Goal: Information Seeking & Learning: Learn about a topic

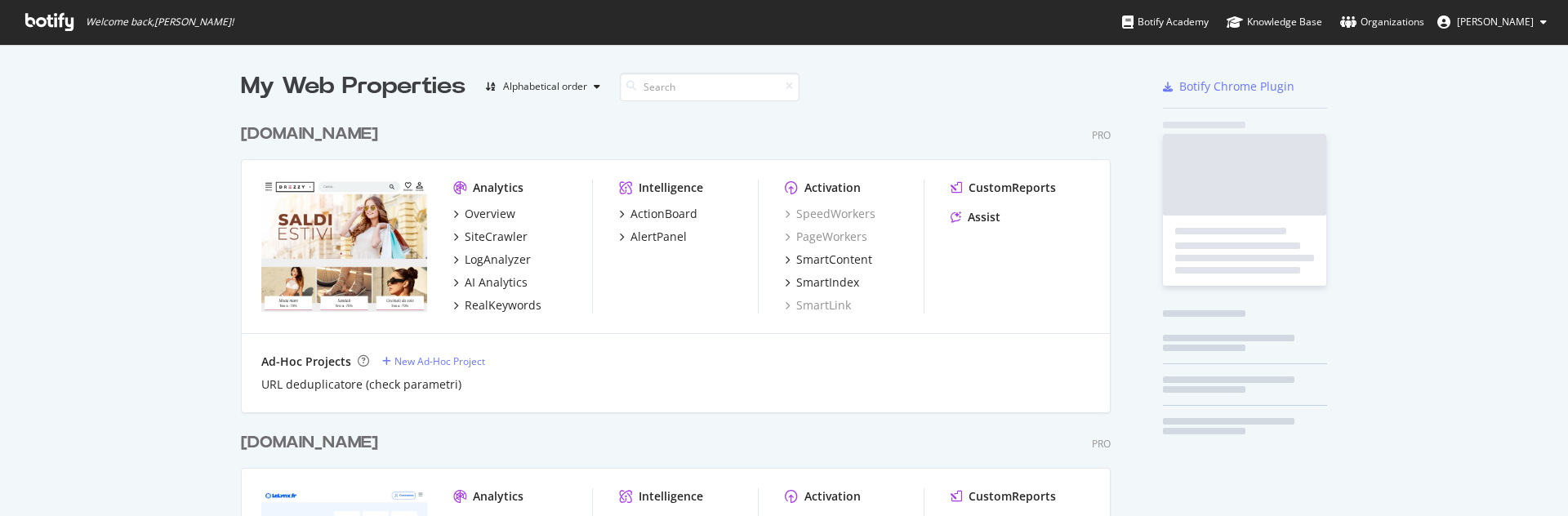
scroll to position [504, 1543]
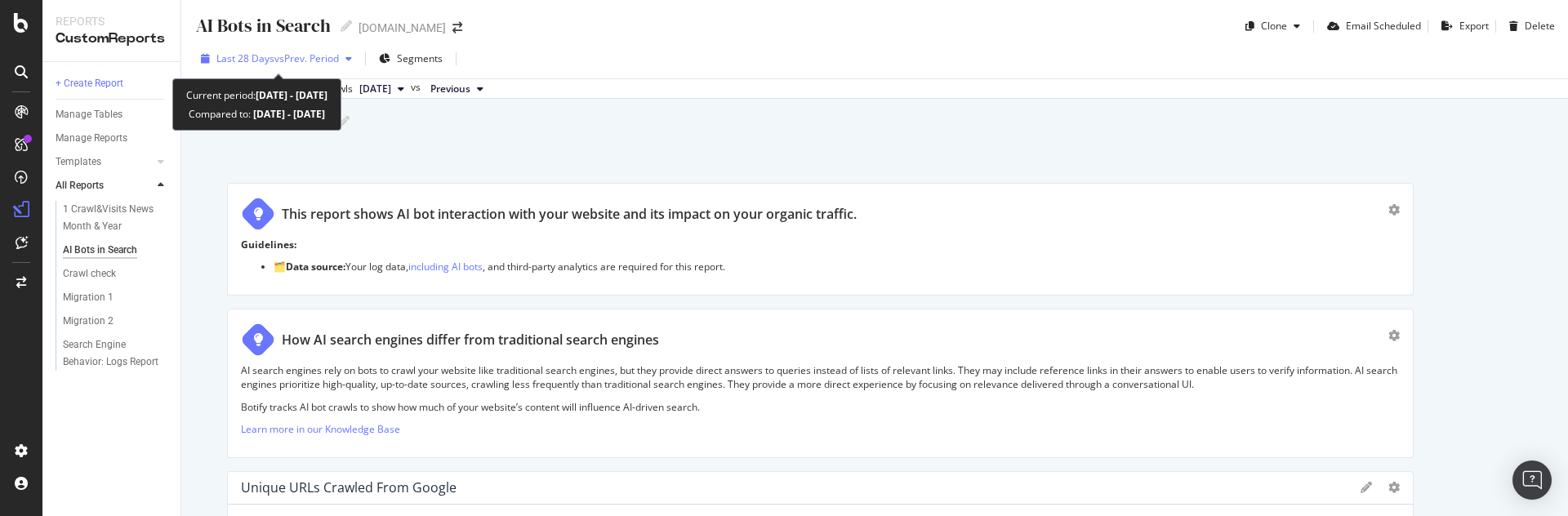
click at [278, 54] on span "vs Prev. Period" at bounding box center [307, 58] width 65 height 14
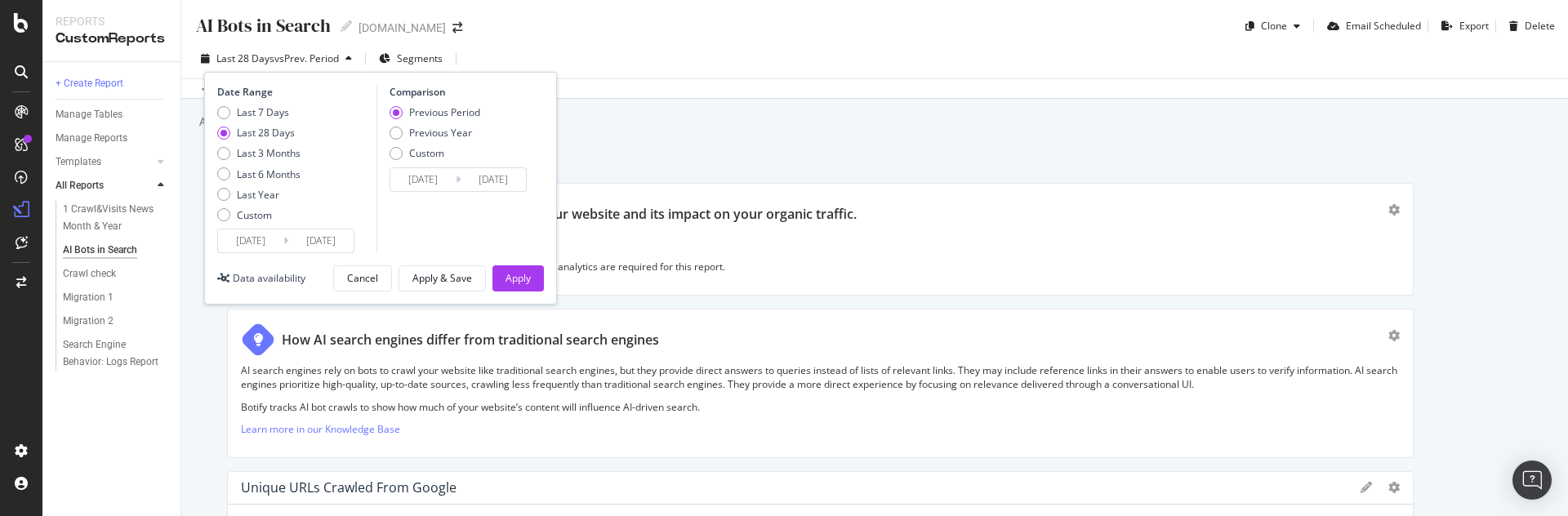
click at [278, 54] on span "vs Prev. Period" at bounding box center [307, 58] width 65 height 14
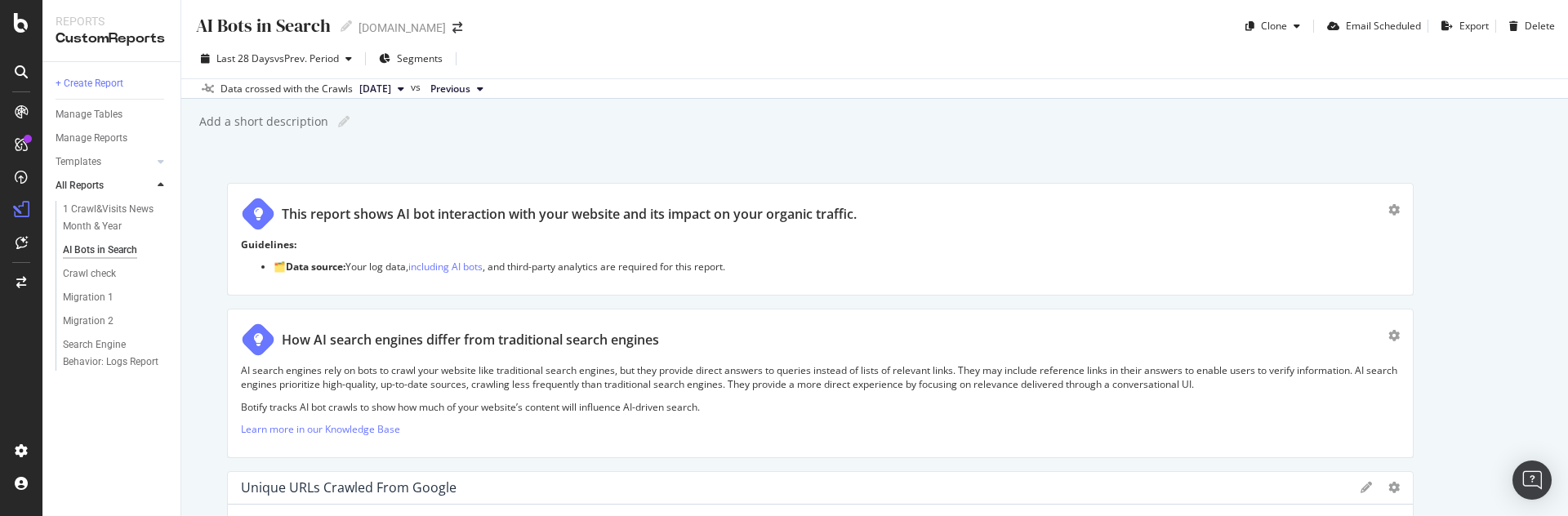
click at [410, 85] on button "[DATE]" at bounding box center [381, 89] width 58 height 20
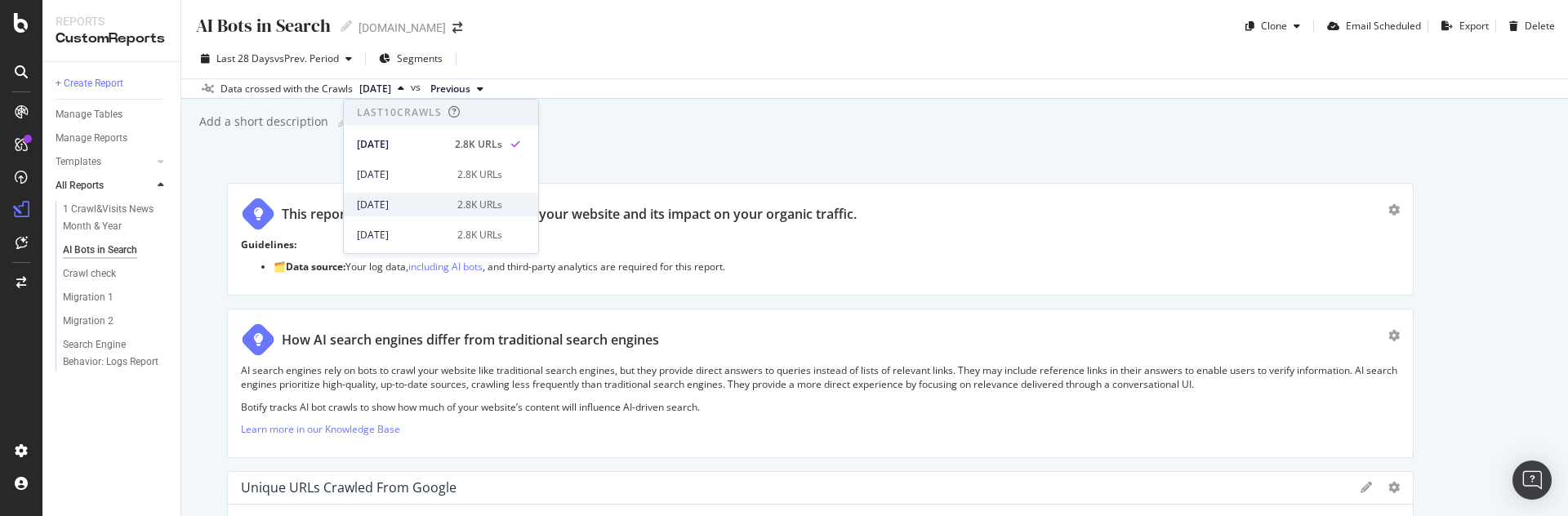
click at [397, 209] on div "[DATE]" at bounding box center [403, 205] width 91 height 15
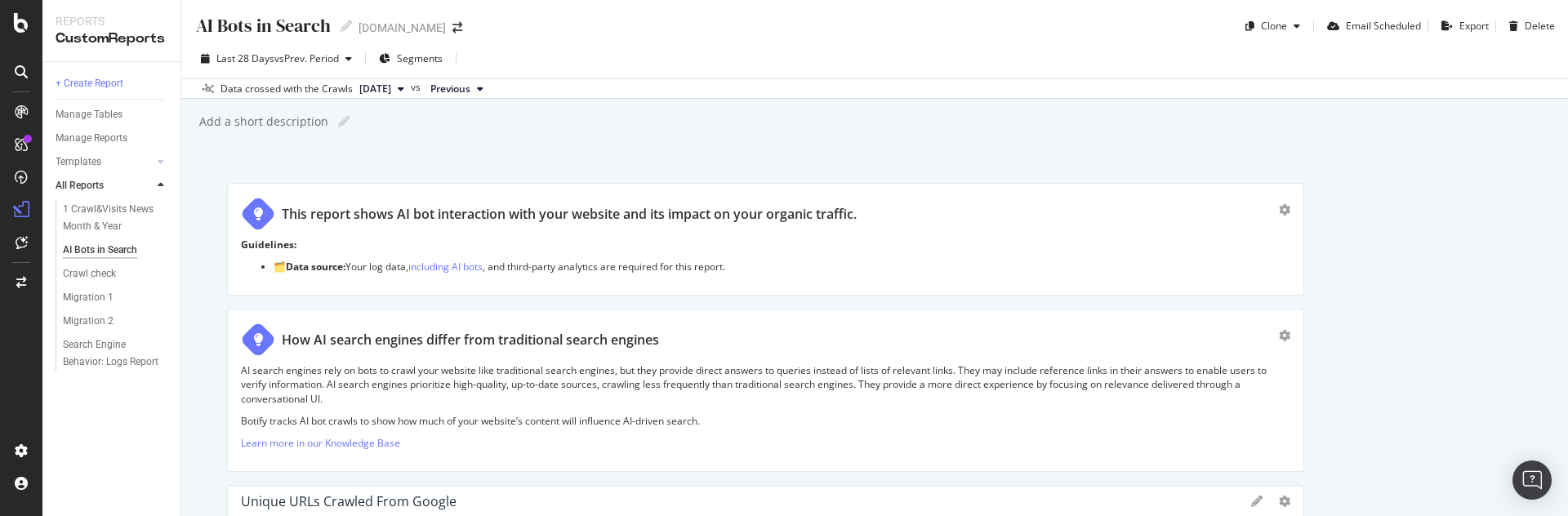
click at [391, 94] on span "[DATE]" at bounding box center [375, 89] width 31 height 15
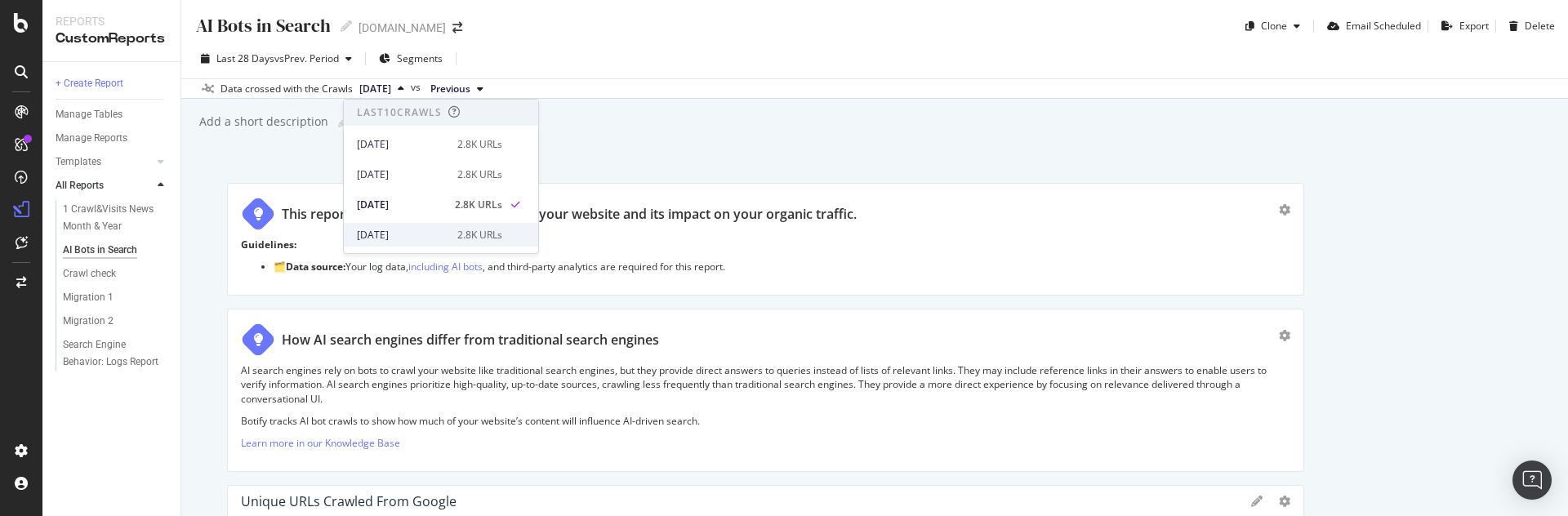
scroll to position [142, 0]
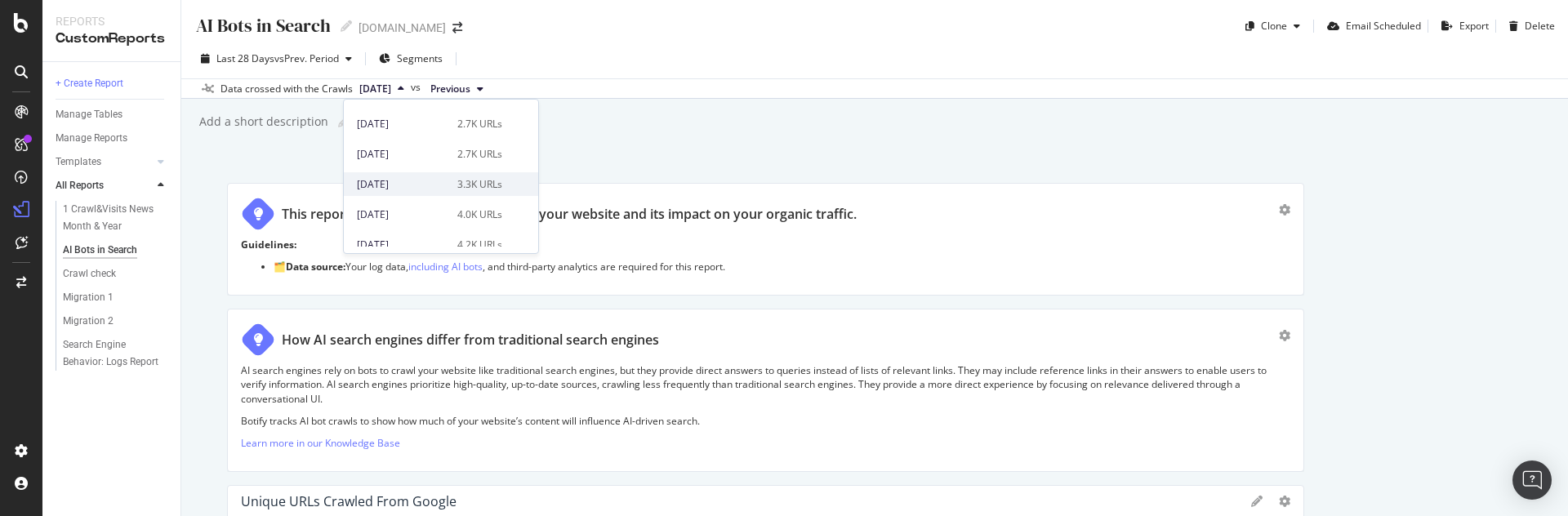
click at [403, 192] on div "[DATE] 3.3K URLs" at bounding box center [440, 184] width 194 height 24
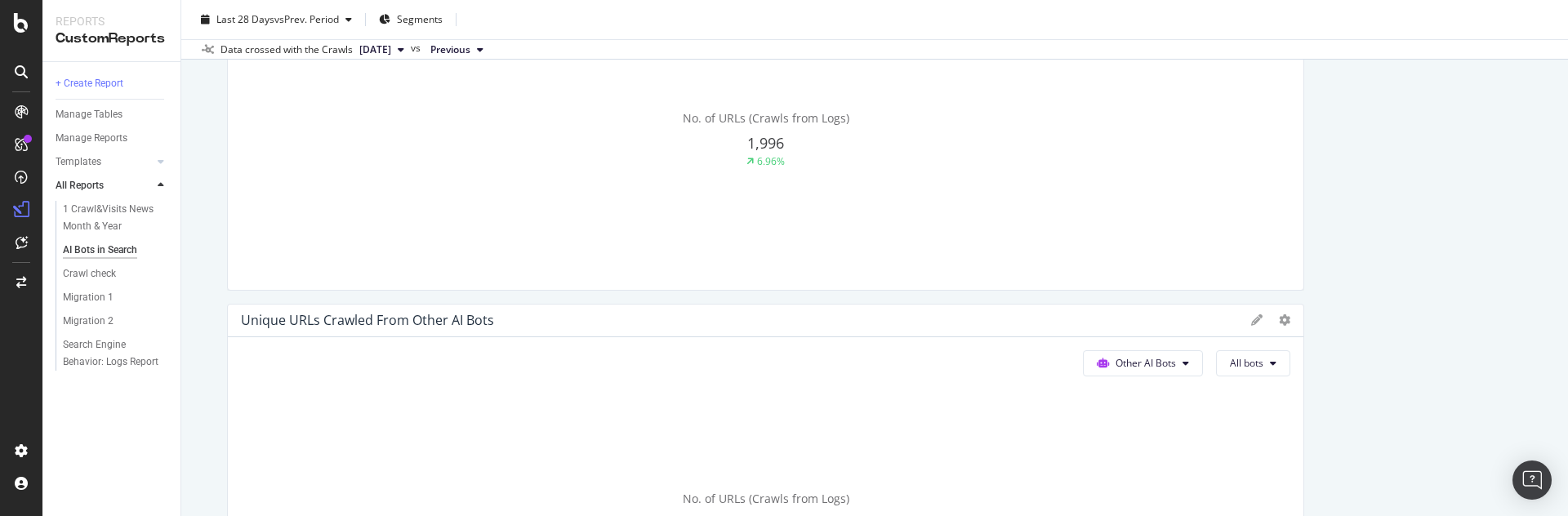
scroll to position [852, 0]
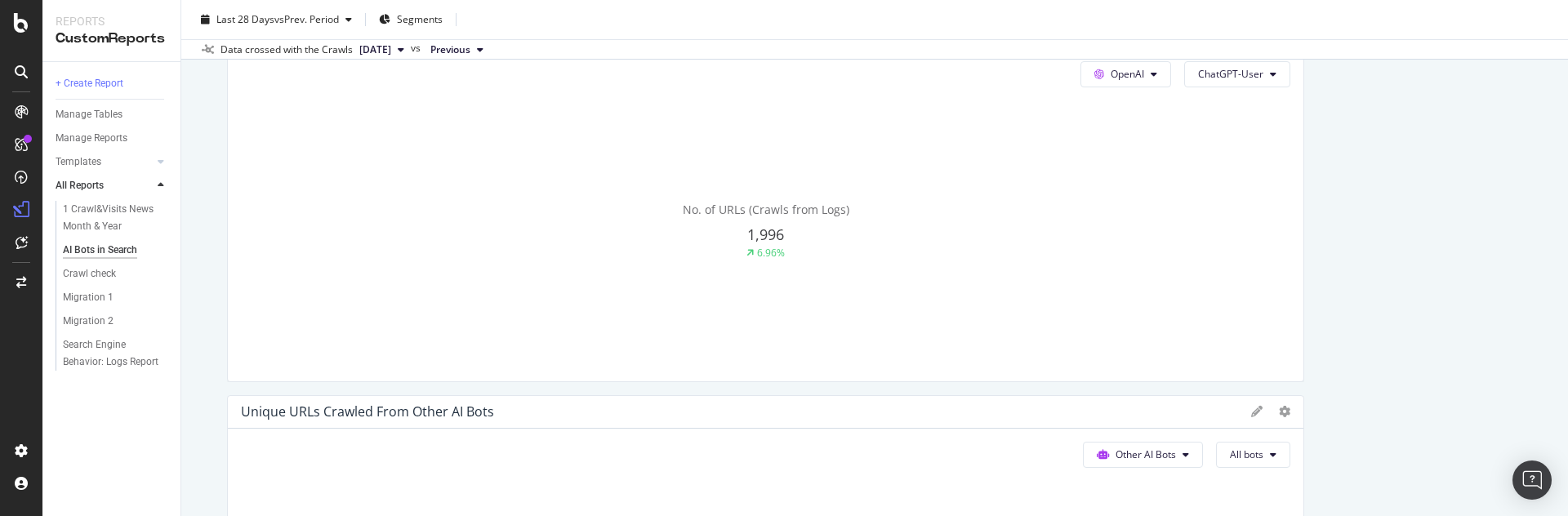
click at [410, 57] on button "[DATE]" at bounding box center [381, 50] width 58 height 20
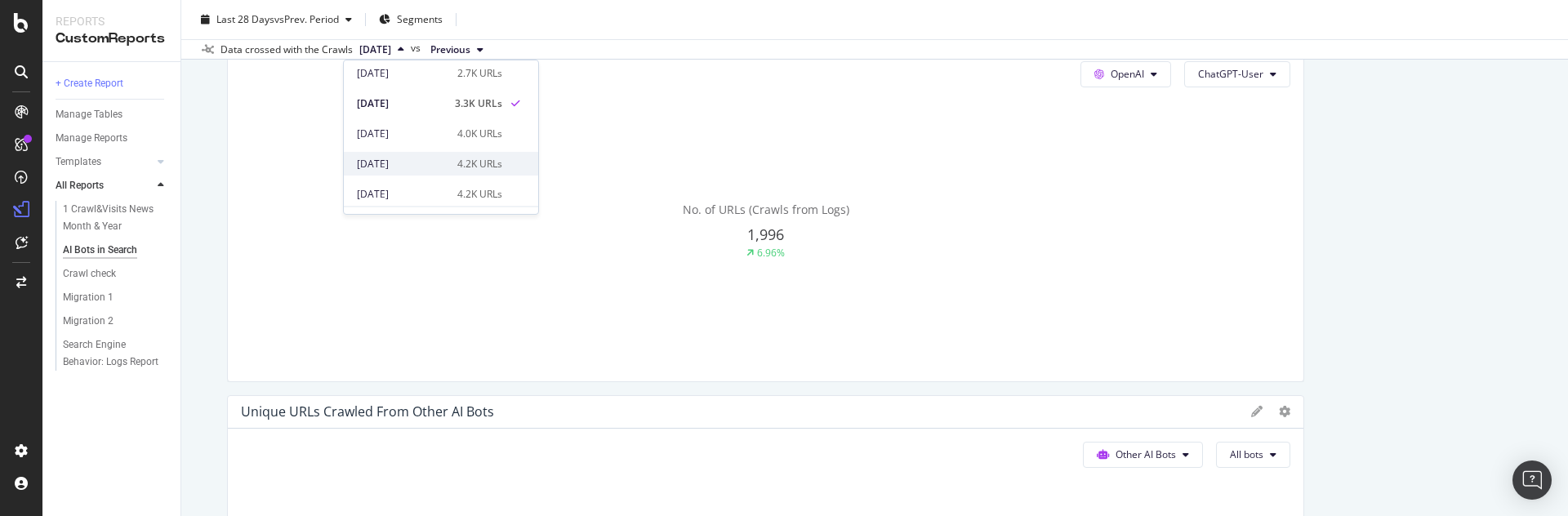
click at [423, 166] on div "[DATE]" at bounding box center [403, 163] width 91 height 15
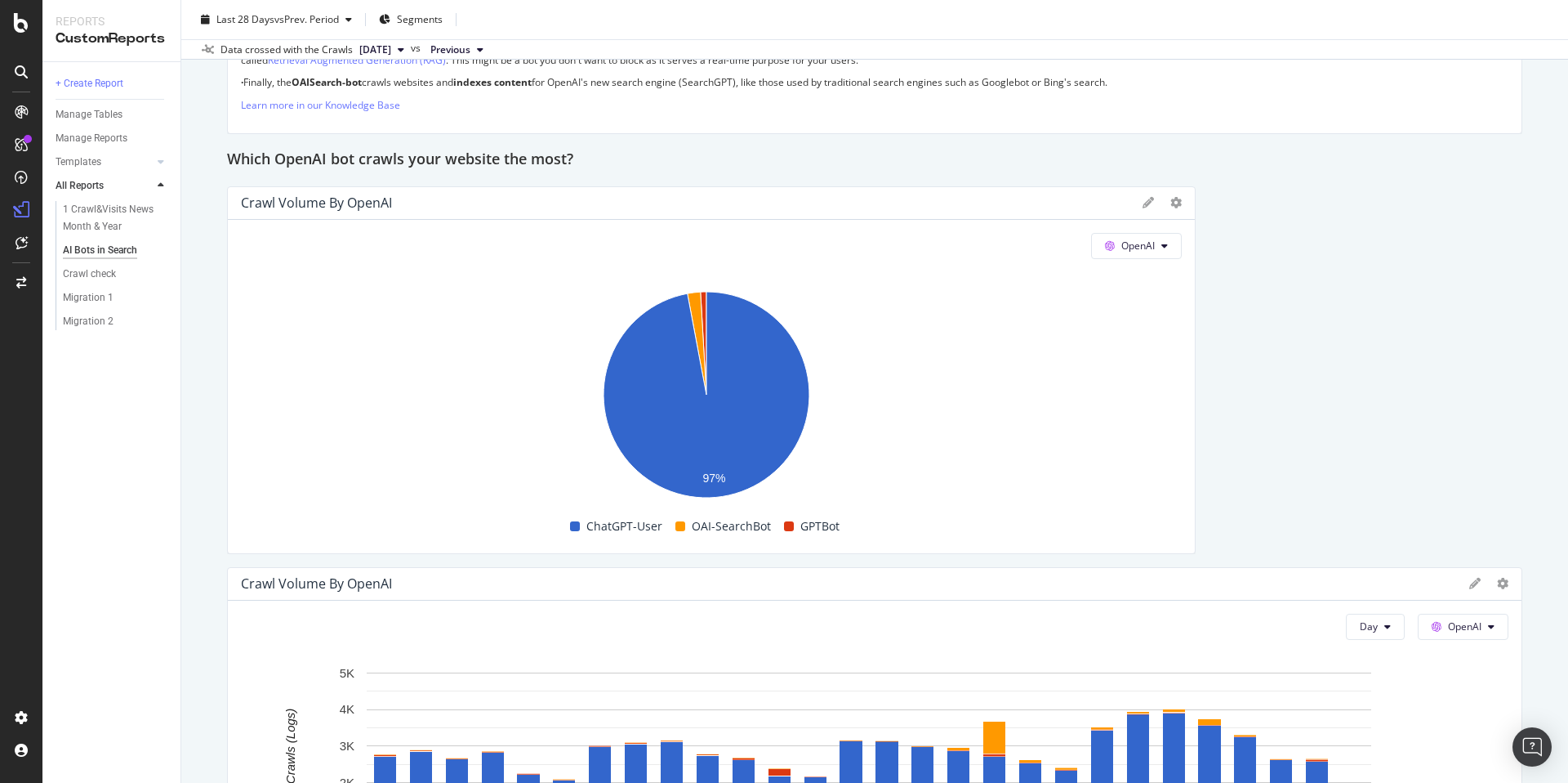
scroll to position [2066, 0]
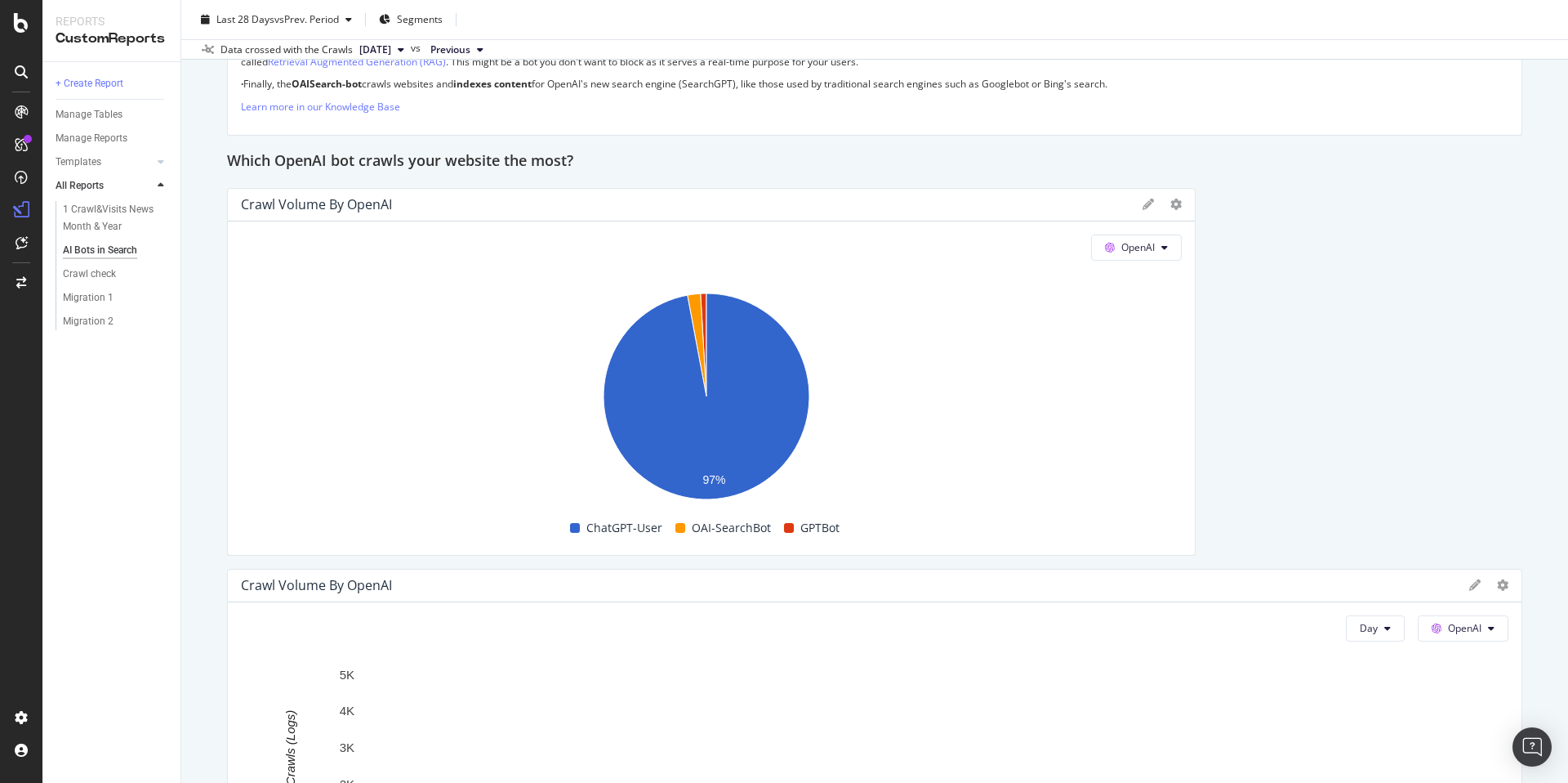
scroll to position [1983, 0]
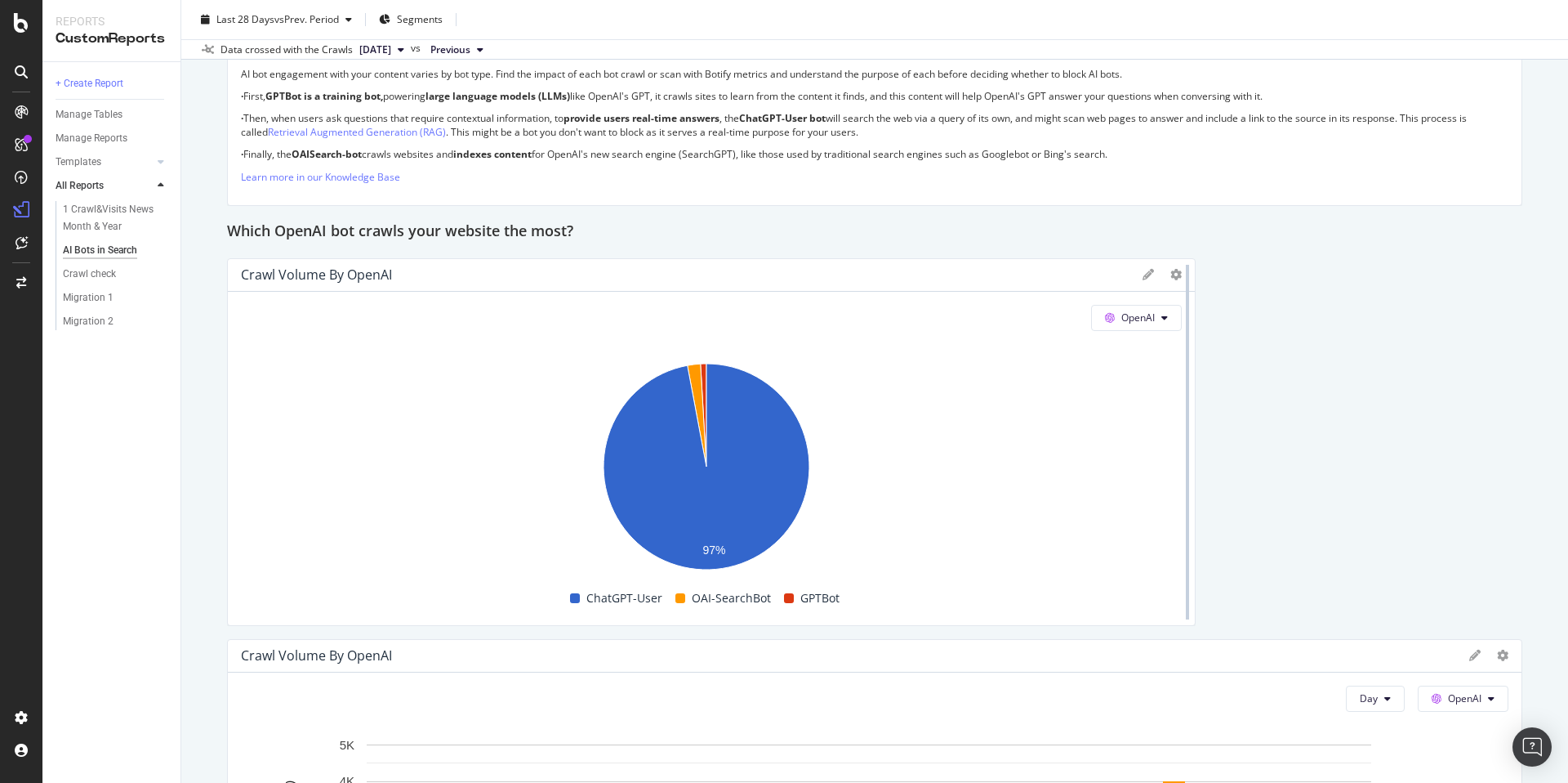
click at [1186, 268] on div at bounding box center [1187, 442] width 3 height 355
click at [1179, 271] on div at bounding box center [1187, 441] width 17 height 367
click at [1170, 274] on icon at bounding box center [1176, 275] width 12 height 12
click at [1269, 229] on div "Which OpenAI bot crawls your website the most?" at bounding box center [875, 231] width 1295 height 27
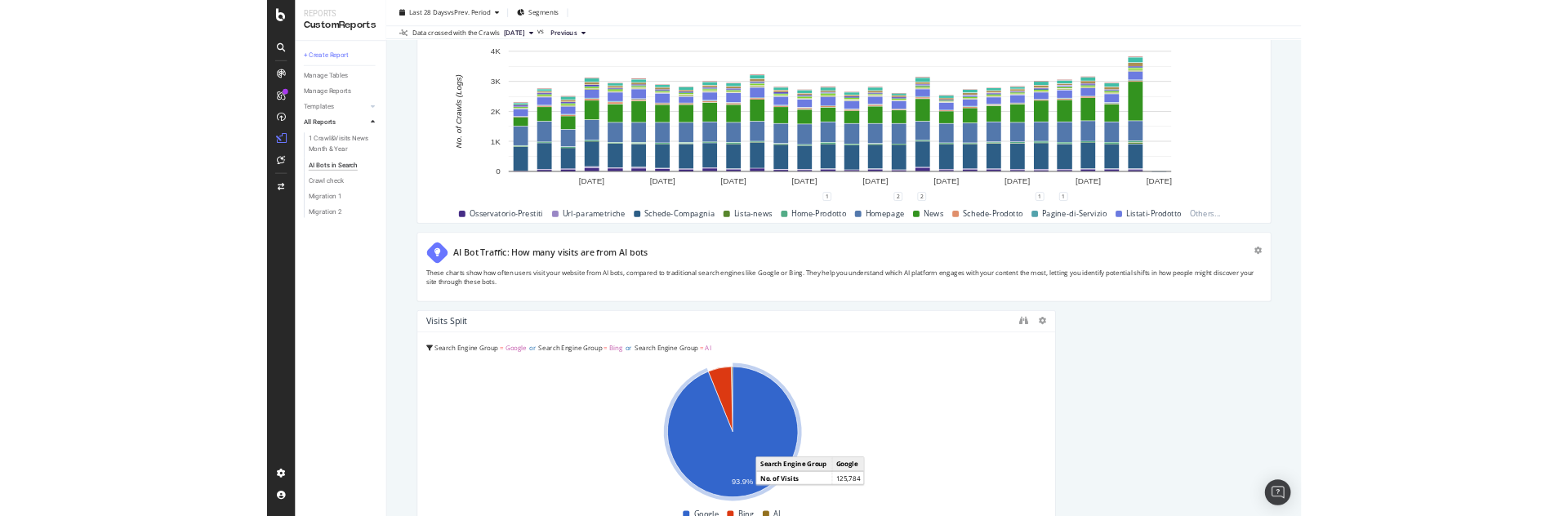
scroll to position [4283, 0]
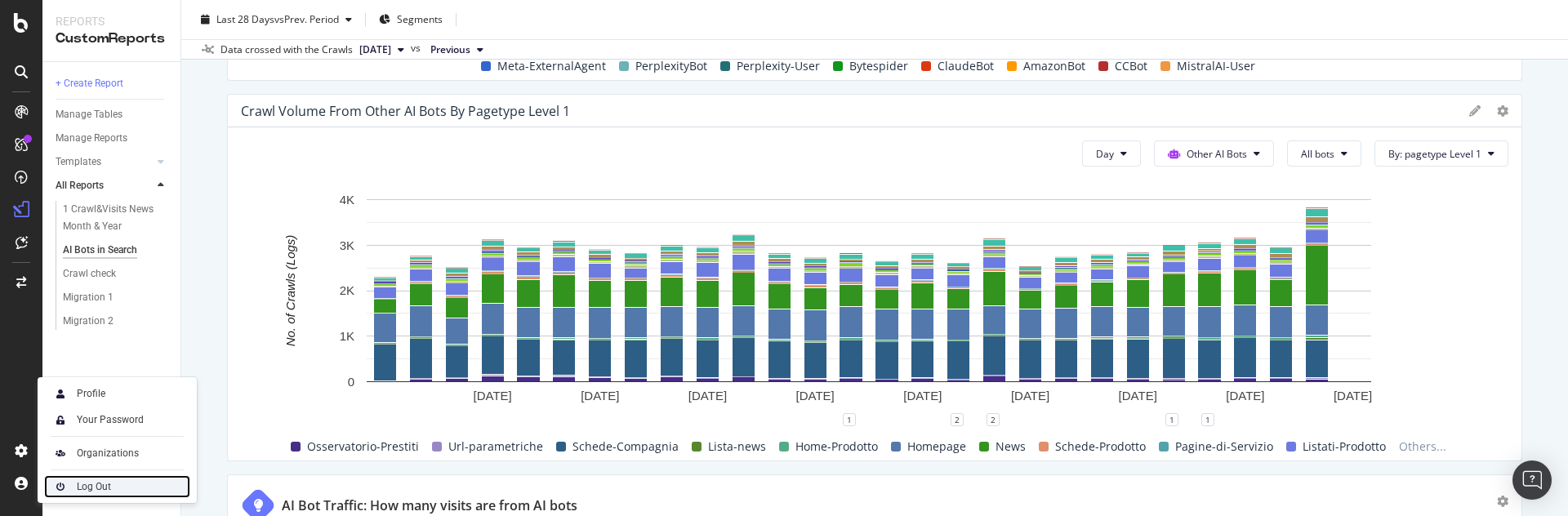
click at [99, 491] on div "Log Out" at bounding box center [94, 486] width 34 height 13
